Goal: Task Accomplishment & Management: Manage account settings

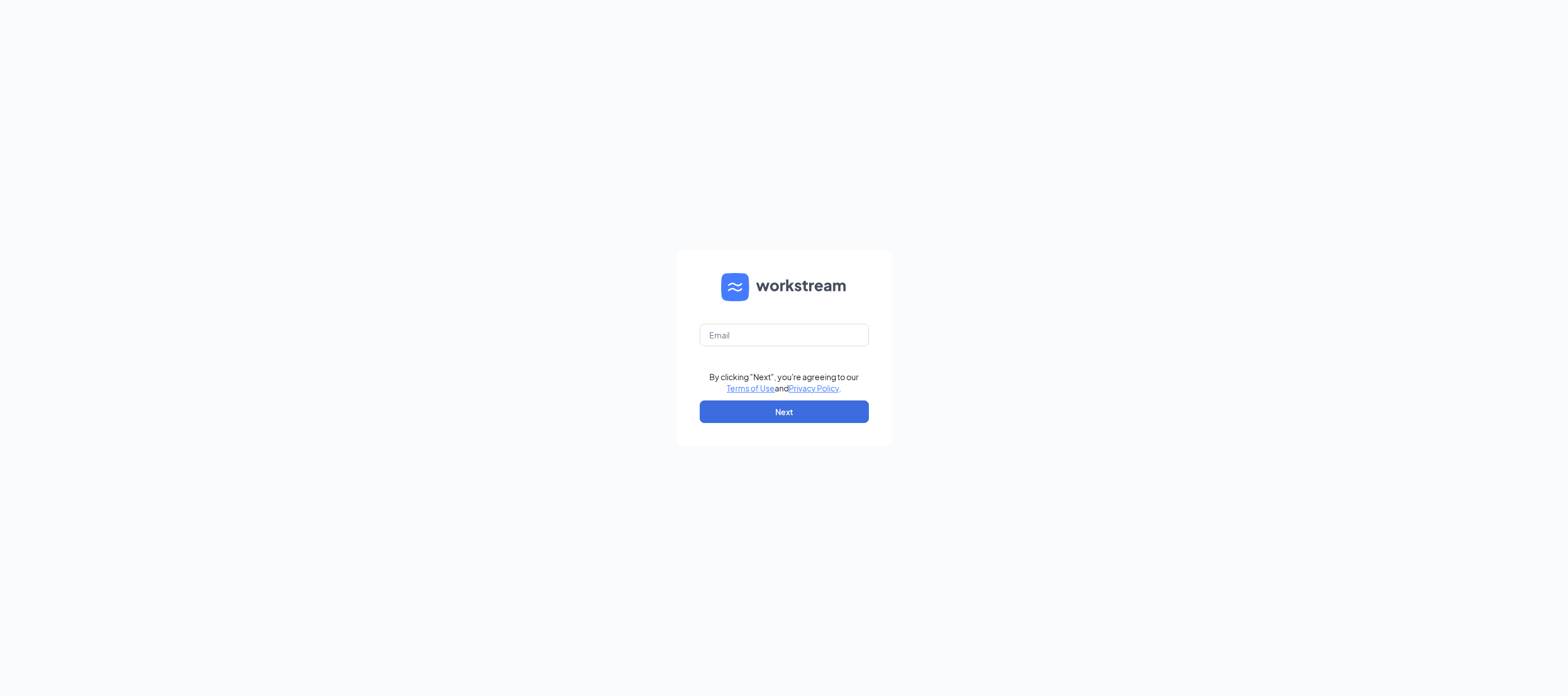
drag, startPoint x: 1009, startPoint y: 212, endPoint x: 821, endPoint y: 277, distance: 198.9
click at [1009, 212] on div "By clicking "Next", you're agreeing to our Terms of Use and Privacy Policy . Ne…" at bounding box center [784, 348] width 1568 height 696
click at [781, 342] on input "text" at bounding box center [784, 335] width 169 height 23
type input "[PERSON_NAME][EMAIL_ADDRESS][PERSON_NAME][DOMAIN_NAME]"
drag, startPoint x: 1068, startPoint y: 366, endPoint x: 778, endPoint y: 409, distance: 293.2
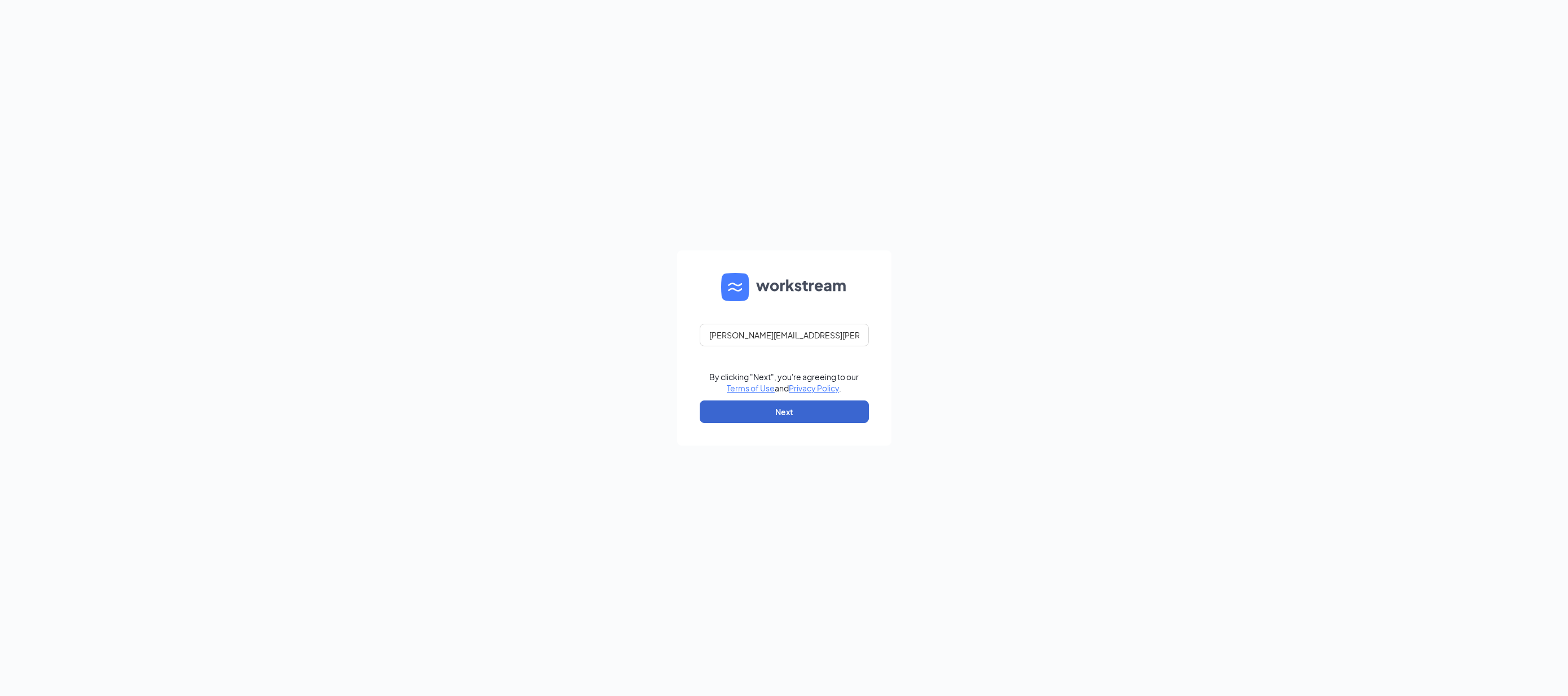
click at [1024, 366] on div "[PERSON_NAME][EMAIL_ADDRESS][PERSON_NAME][DOMAIN_NAME] By clicking "Next", you'…" at bounding box center [784, 348] width 1568 height 696
drag, startPoint x: 772, startPoint y: 415, endPoint x: 801, endPoint y: 419, distance: 29.3
click at [772, 415] on button "Next" at bounding box center [784, 412] width 169 height 23
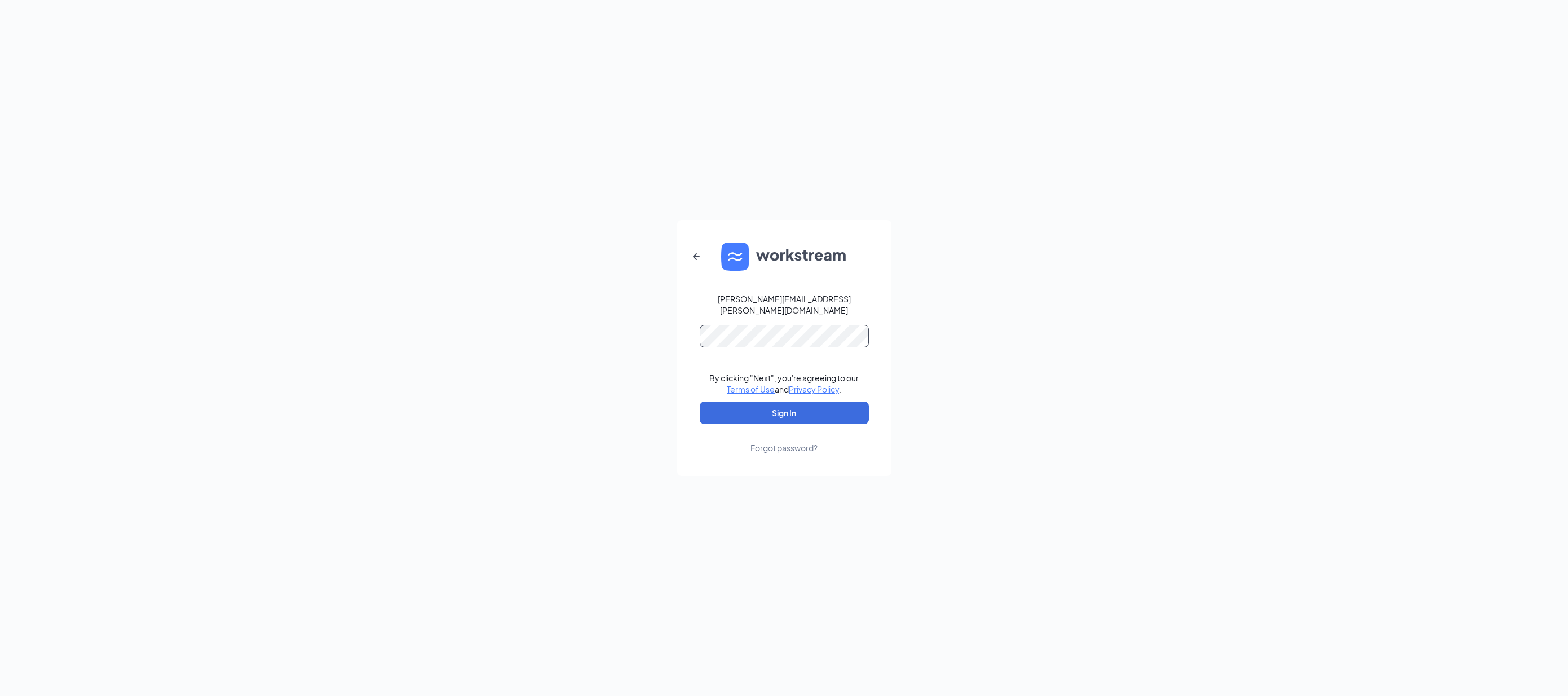
click at [700, 402] on button "Sign In" at bounding box center [784, 413] width 169 height 23
click at [948, 310] on div "[PERSON_NAME][EMAIL_ADDRESS][PERSON_NAME][DOMAIN_NAME] By clicking "Next", you'…" at bounding box center [784, 348] width 1568 height 696
click at [857, 420] on form "[PERSON_NAME][EMAIL_ADDRESS][PERSON_NAME][DOMAIN_NAME] By clicking "Next", you'…" at bounding box center [784, 348] width 215 height 256
click at [849, 411] on button "Sign In" at bounding box center [784, 413] width 169 height 23
click at [937, 388] on div "[PERSON_NAME][EMAIL_ADDRESS][PERSON_NAME][DOMAIN_NAME] Credential mismatches. B…" at bounding box center [784, 348] width 1568 height 696
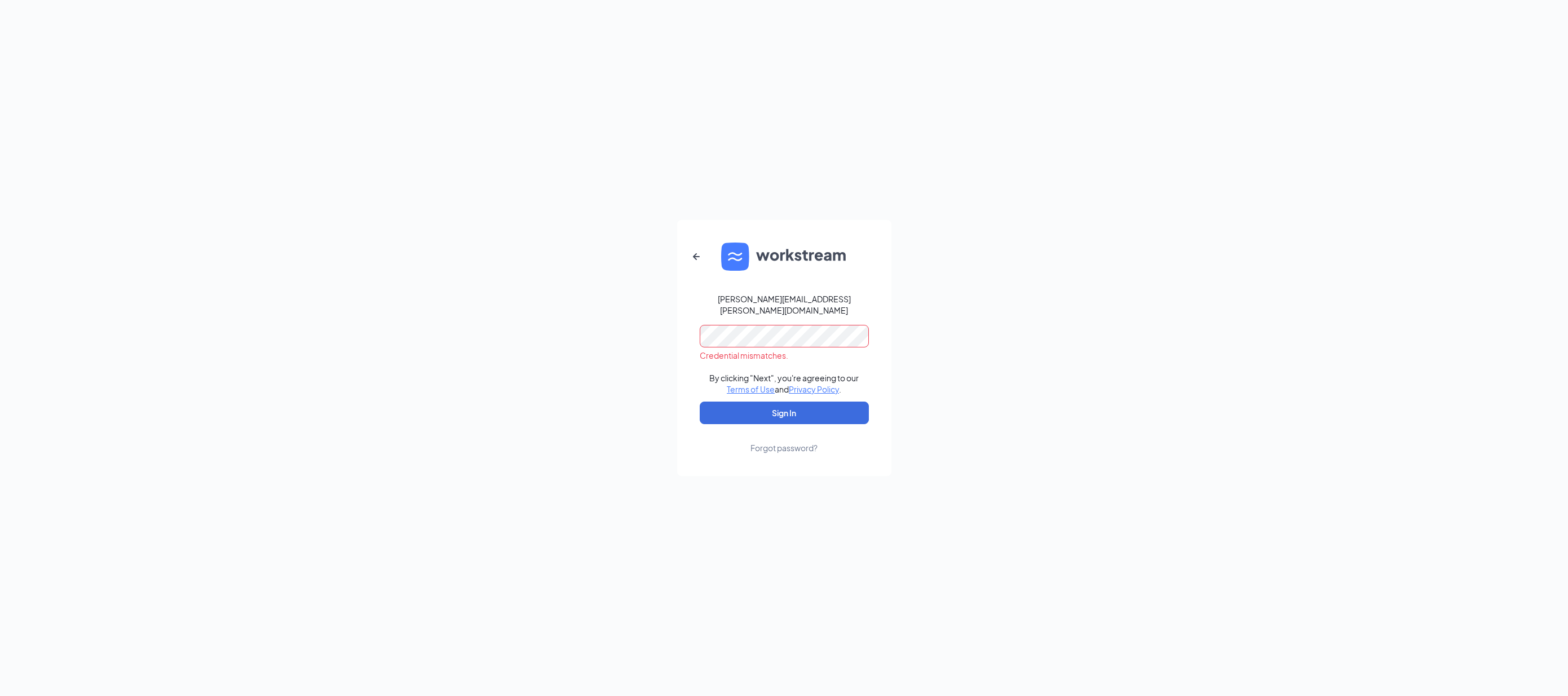
click at [777, 139] on div "[PERSON_NAME][EMAIL_ADDRESS][PERSON_NAME][DOMAIN_NAME] Credential mismatches. B…" at bounding box center [784, 348] width 1568 height 696
click at [697, 261] on icon "ArrowLeftNew" at bounding box center [697, 257] width 14 height 14
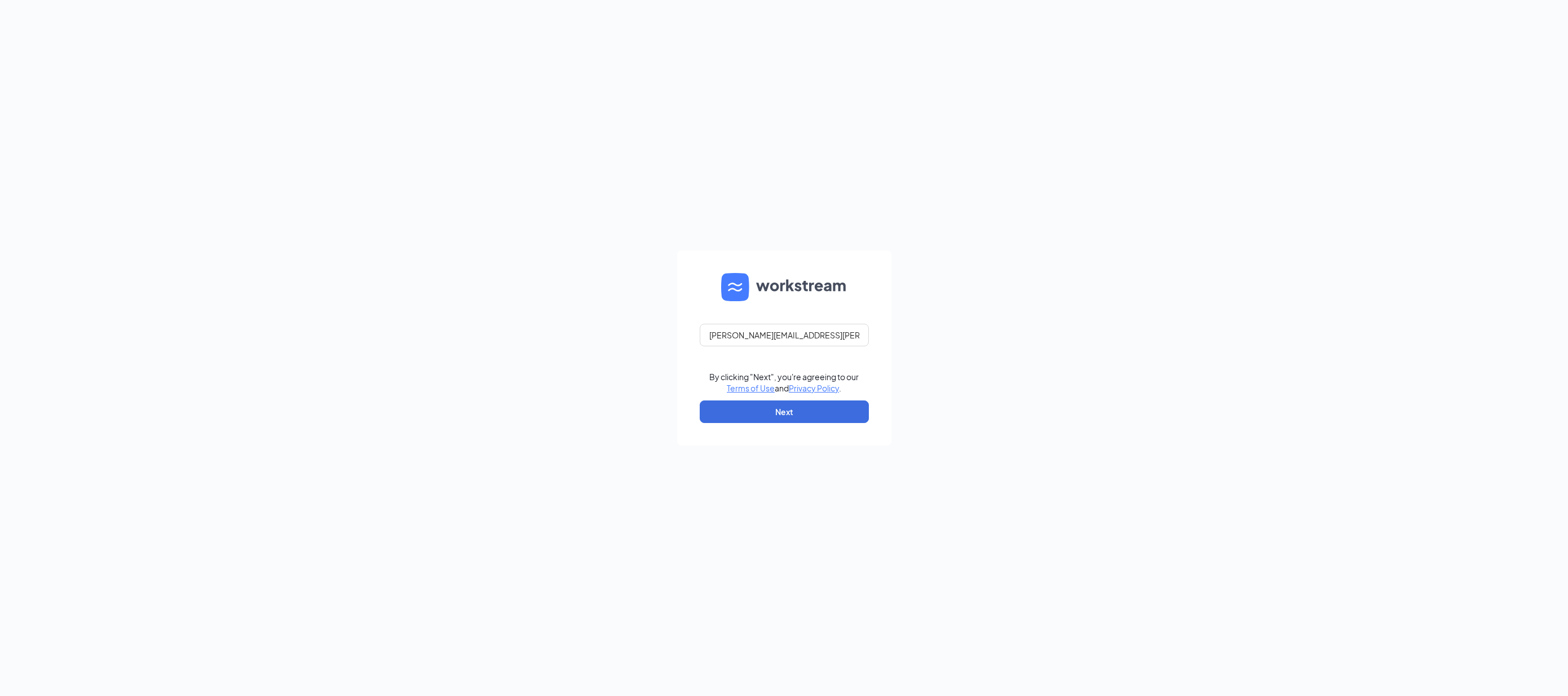
click at [697, 262] on form "[PERSON_NAME][EMAIL_ADDRESS][PERSON_NAME][DOMAIN_NAME] By clicking "Next", you'…" at bounding box center [784, 348] width 215 height 195
